Goal: Information Seeking & Learning: Learn about a topic

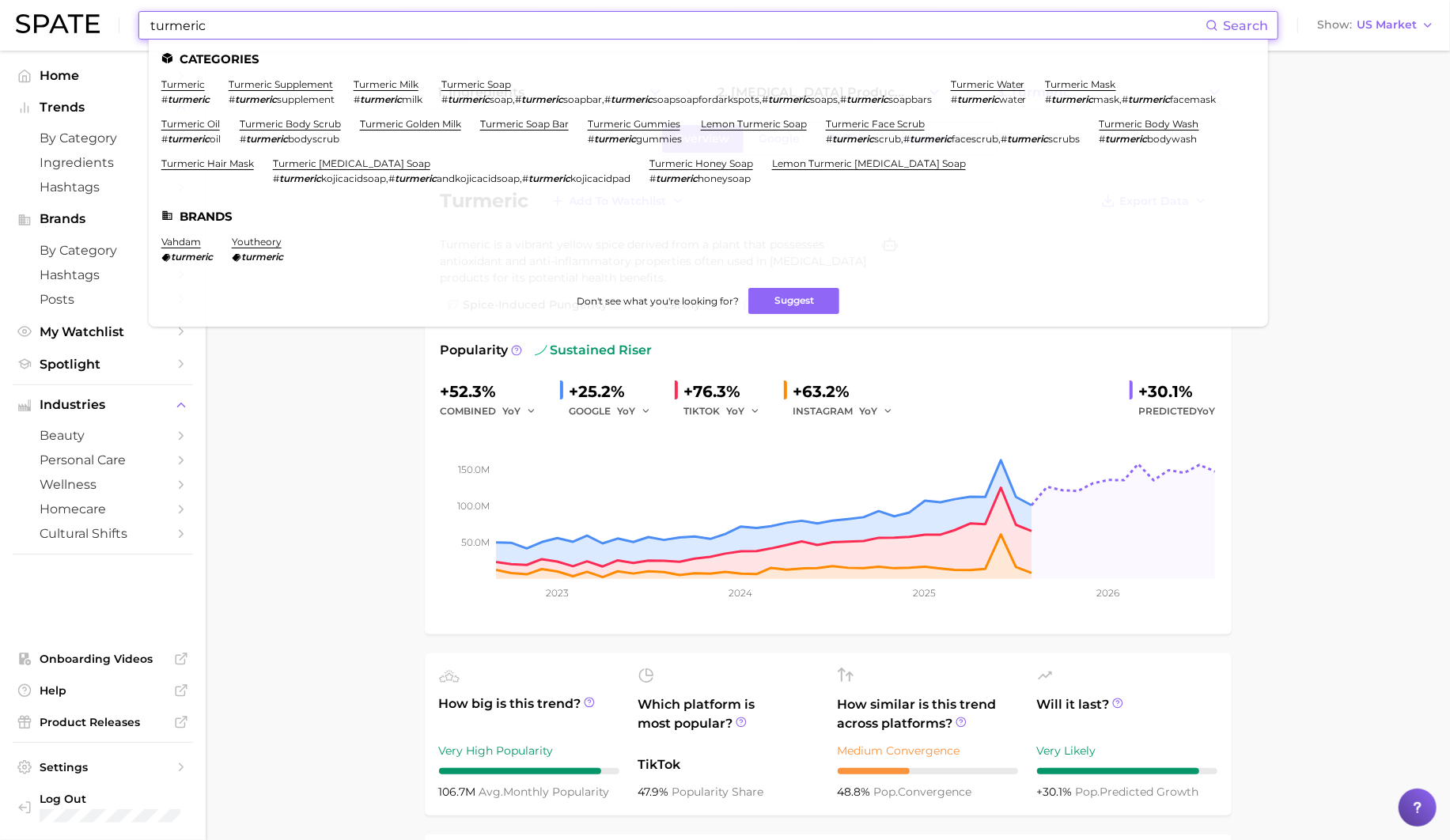
scroll to position [52, 0]
click at [379, 34] on input "turmeric" at bounding box center [677, 25] width 1057 height 27
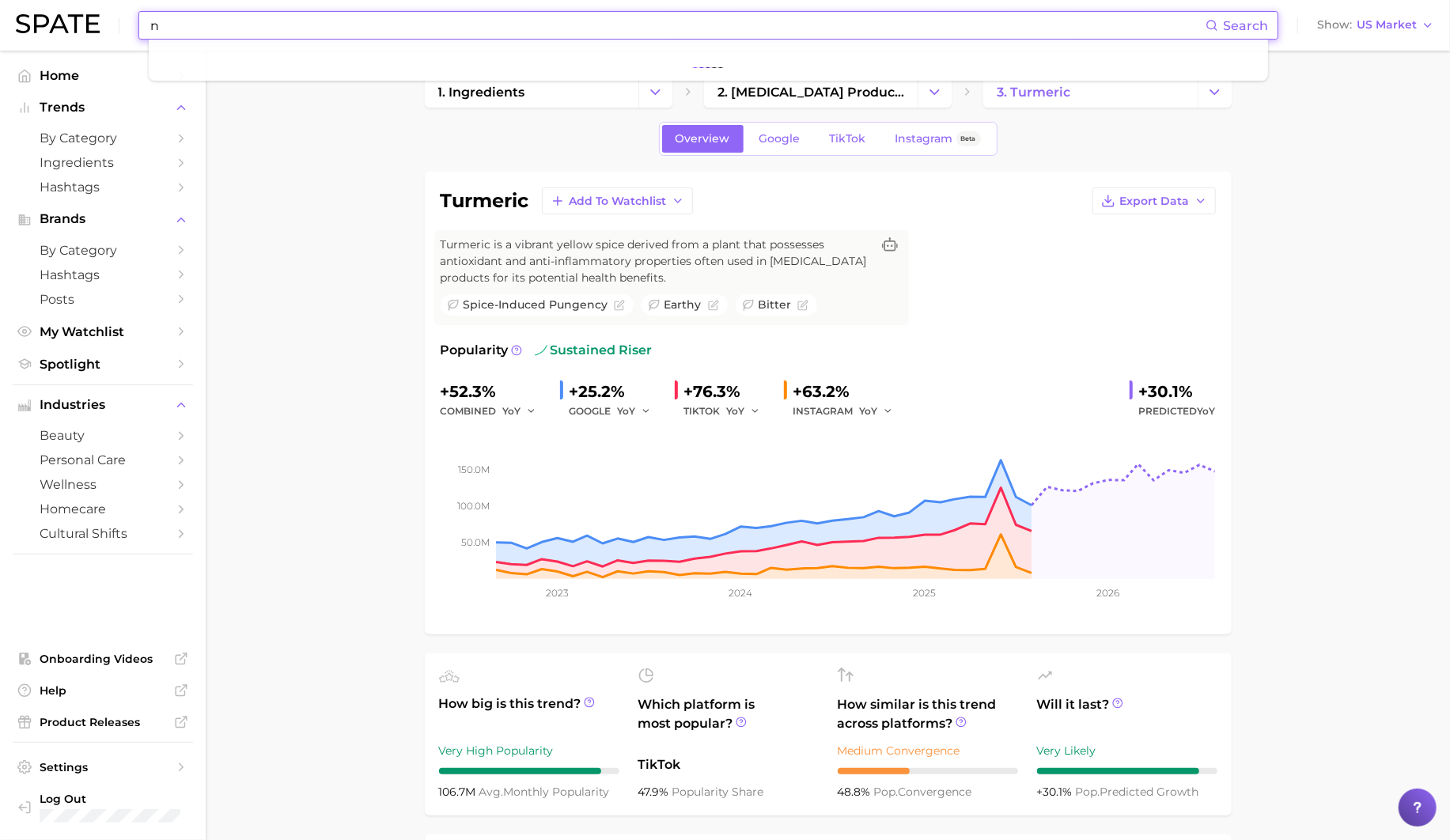
type input "ni"
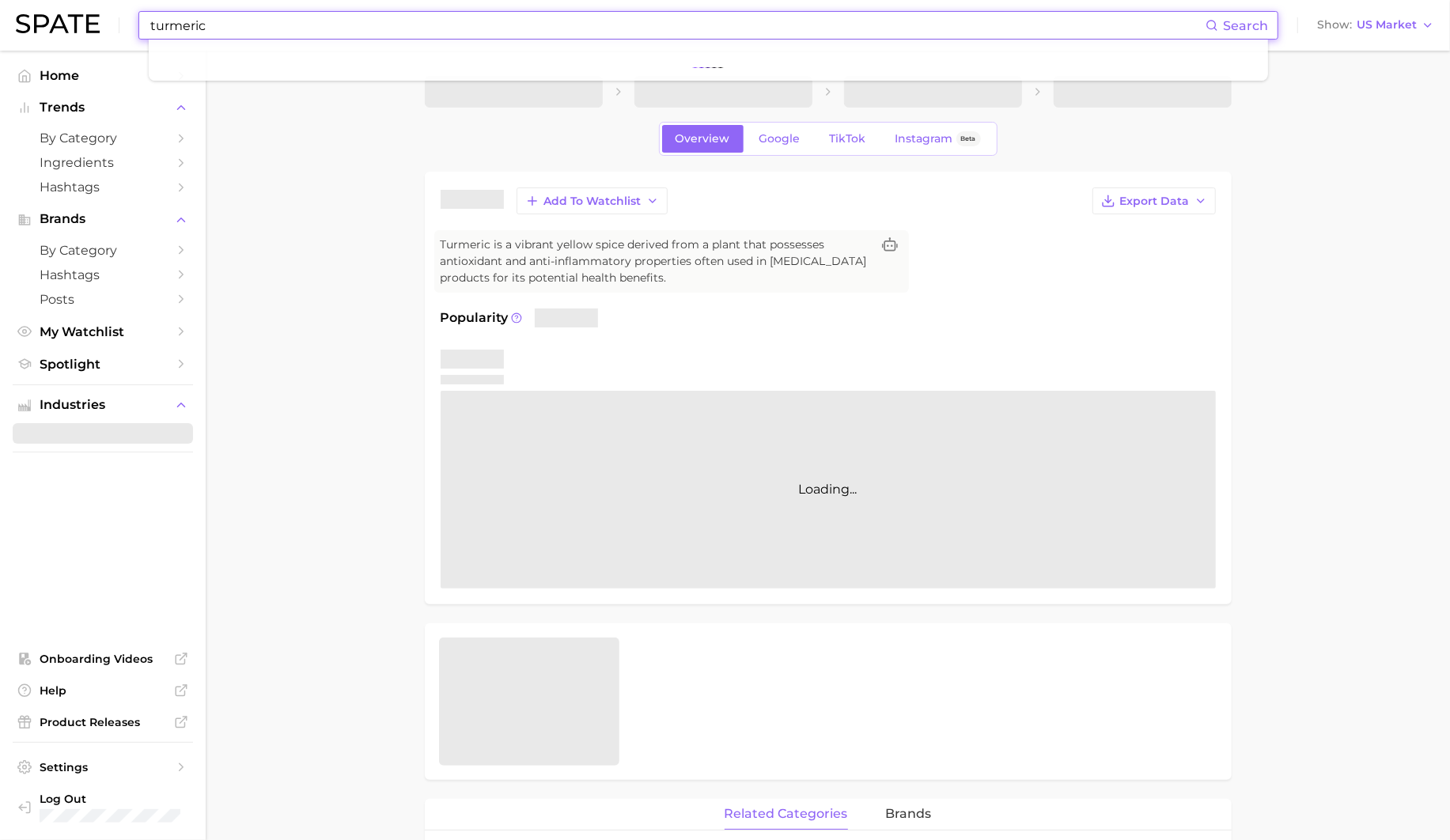
click at [329, 23] on input "turmeric" at bounding box center [677, 25] width 1057 height 27
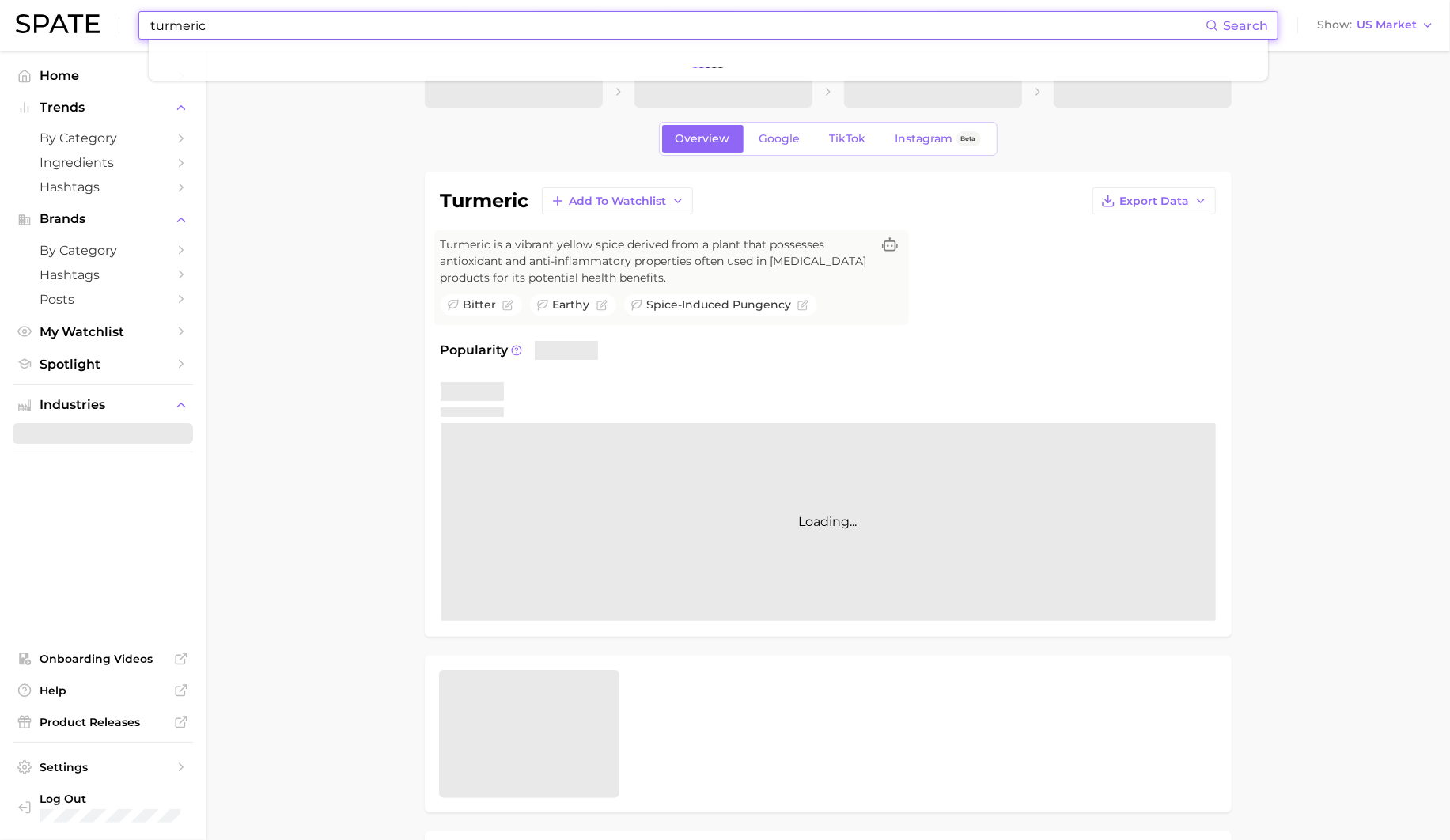
click at [329, 23] on input "turmeric" at bounding box center [677, 25] width 1057 height 27
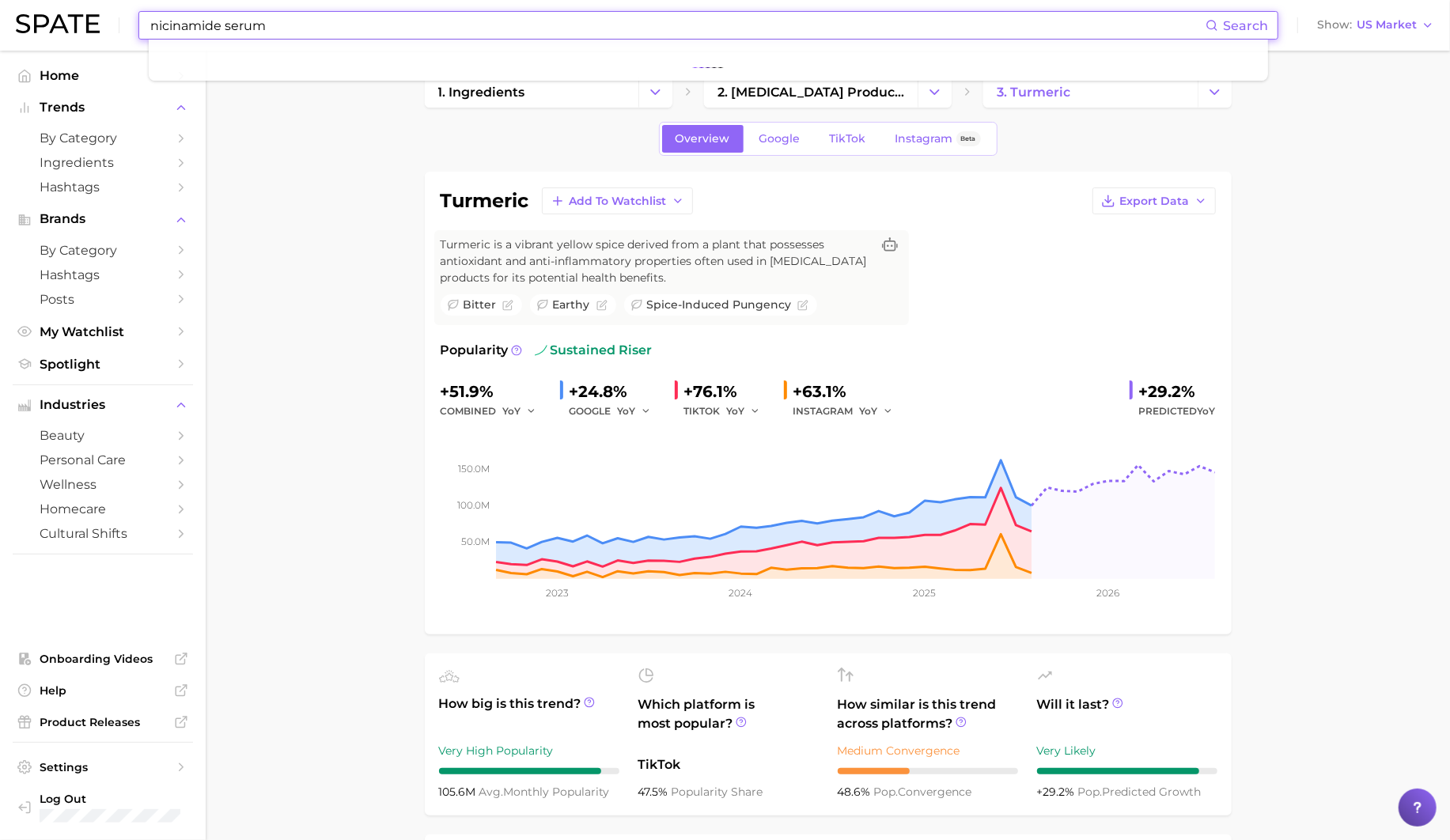
type input "nicinamide serum"
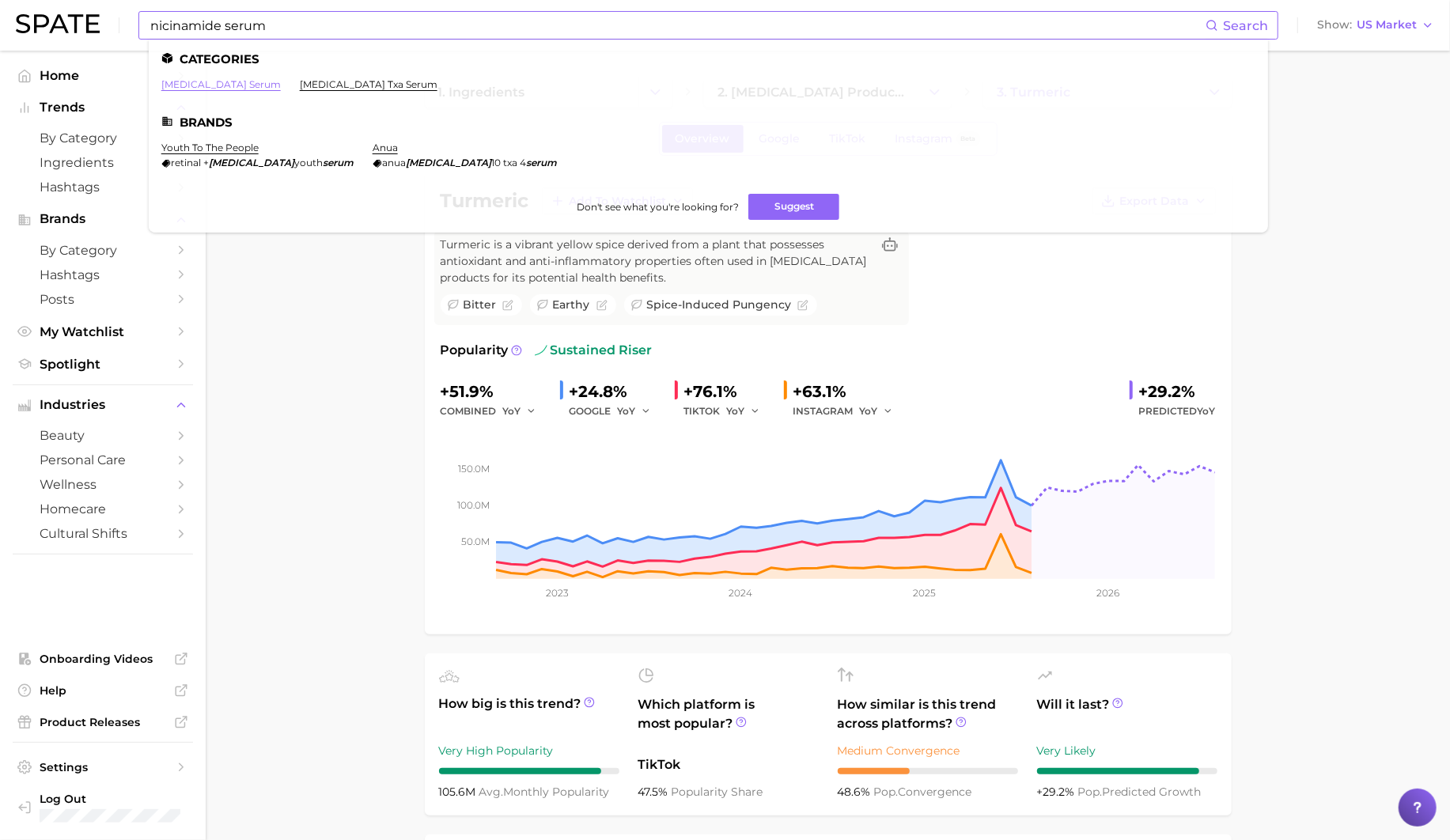
click at [236, 89] on link "[MEDICAL_DATA] serum" at bounding box center [221, 85] width 120 height 12
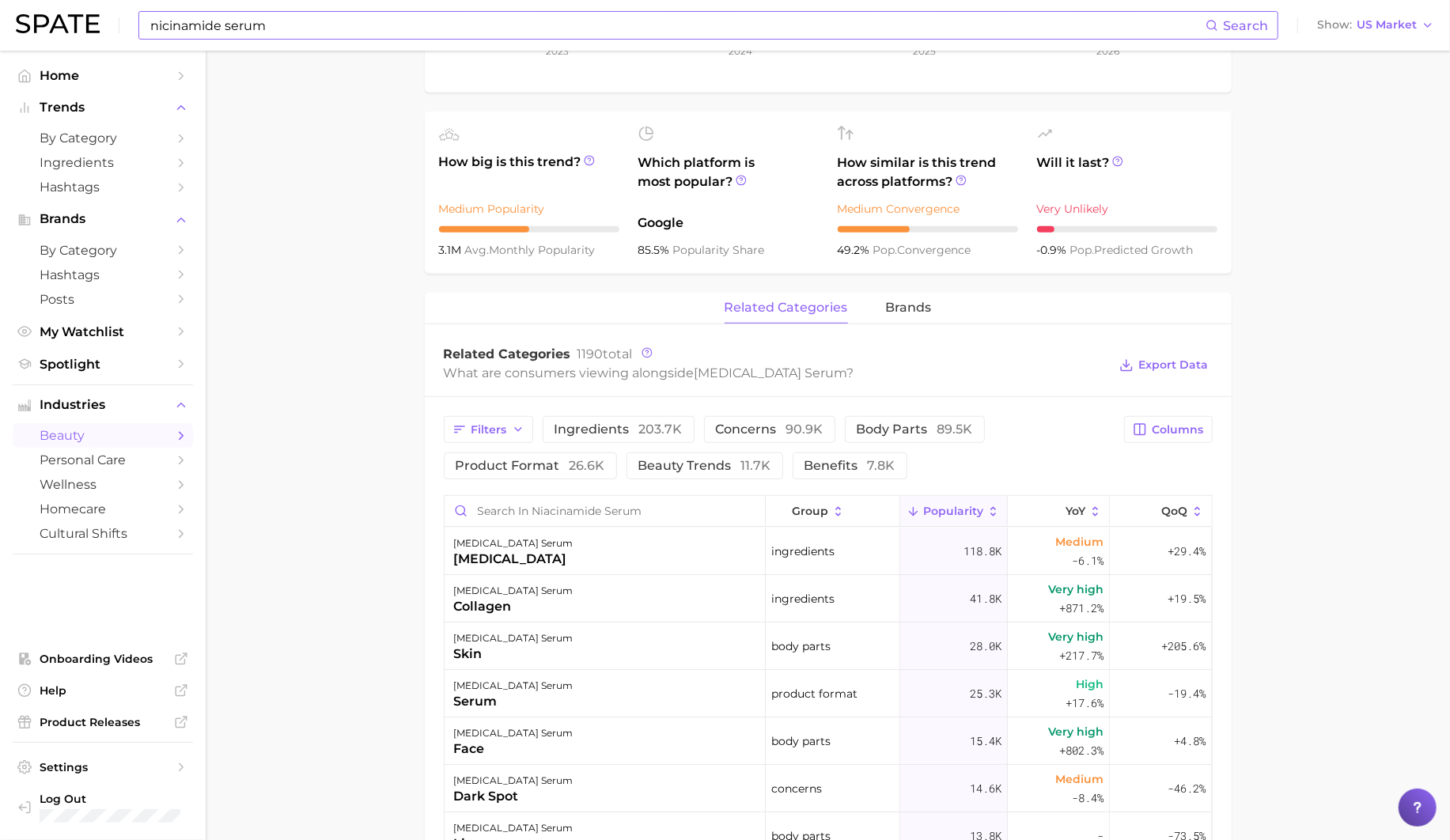
scroll to position [508, 0]
